Goal: Task Accomplishment & Management: Manage account settings

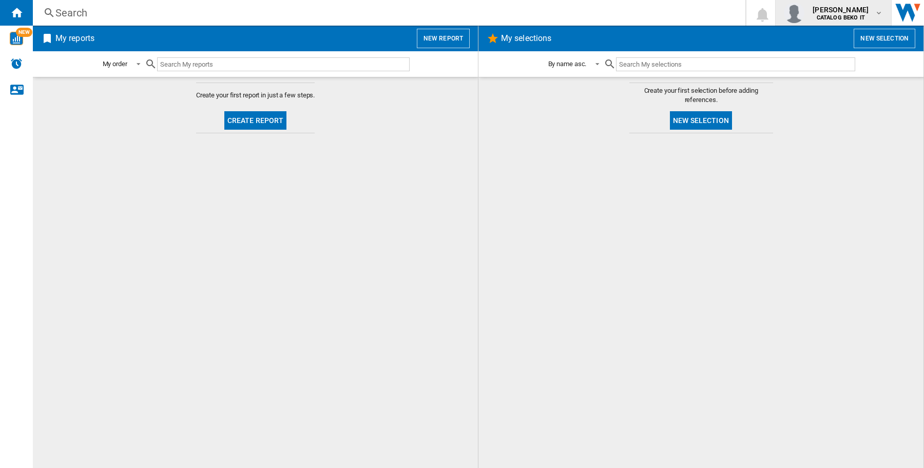
click at [821, 13] on span "[PERSON_NAME]" at bounding box center [840, 10] width 56 height 10
click at [804, 93] on button "Logout" at bounding box center [834, 90] width 104 height 21
